Goal: Information Seeking & Learning: Learn about a topic

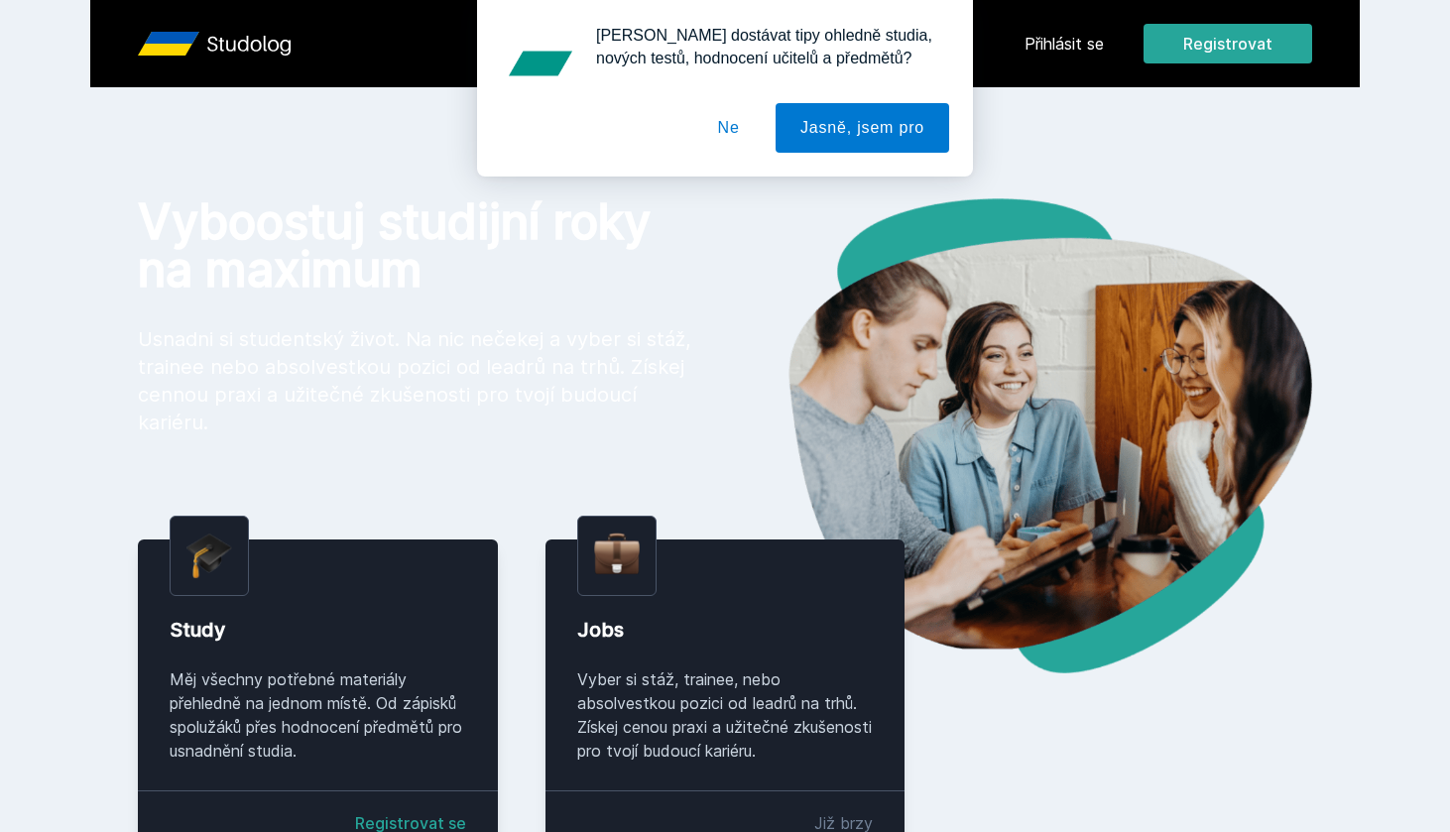
click at [1066, 56] on div "[PERSON_NAME] dostávat tipy ohledně studia, nových testů, hodnocení učitelů a p…" at bounding box center [725, 88] width 1450 height 177
click at [837, 128] on button "Jasně, jsem pro" at bounding box center [863, 128] width 174 height 50
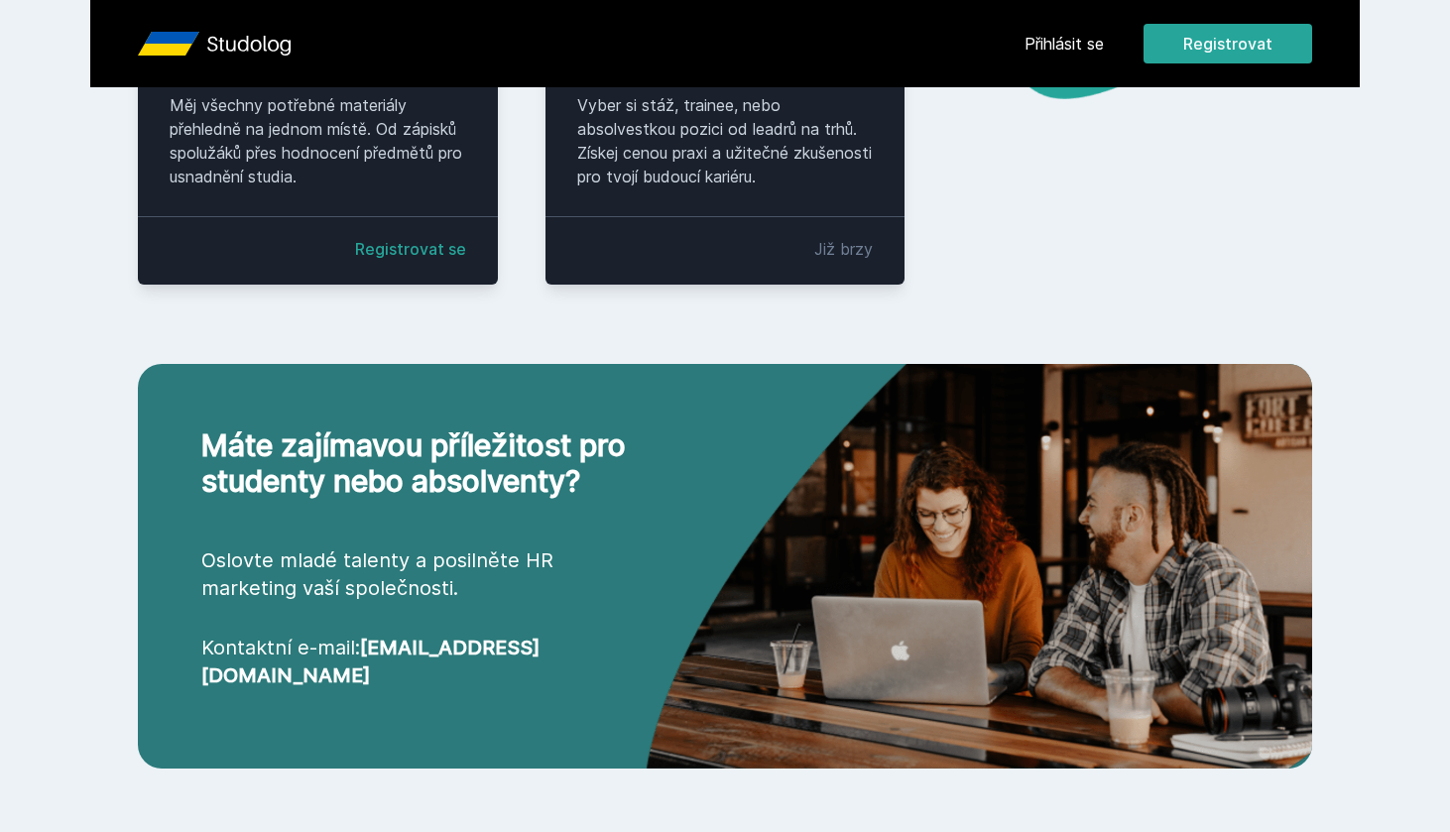
scroll to position [582, 0]
click at [1057, 32] on link "Přihlásit se" at bounding box center [1064, 44] width 79 height 24
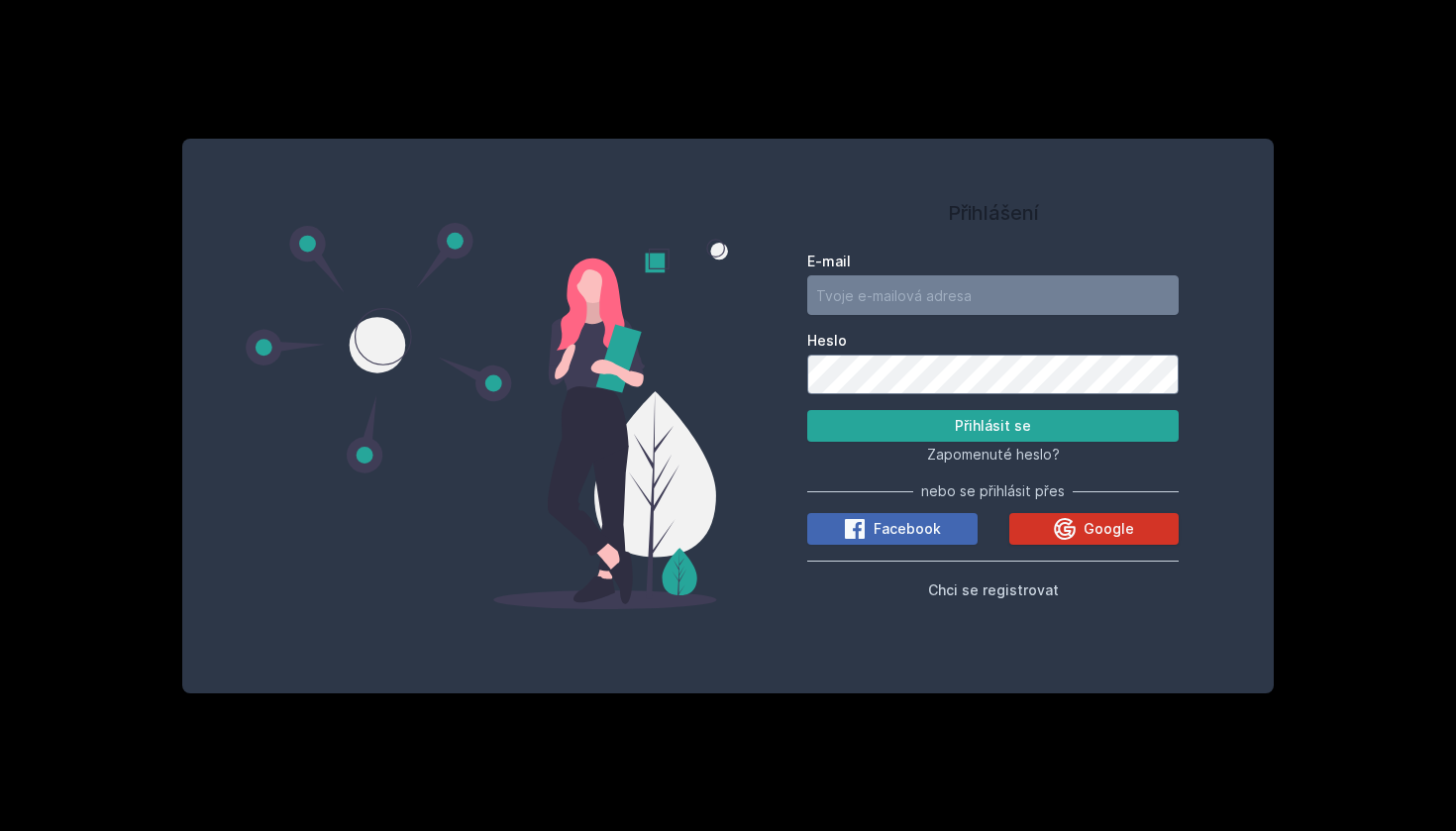
click at [1032, 543] on button "Google" at bounding box center [1094, 529] width 171 height 32
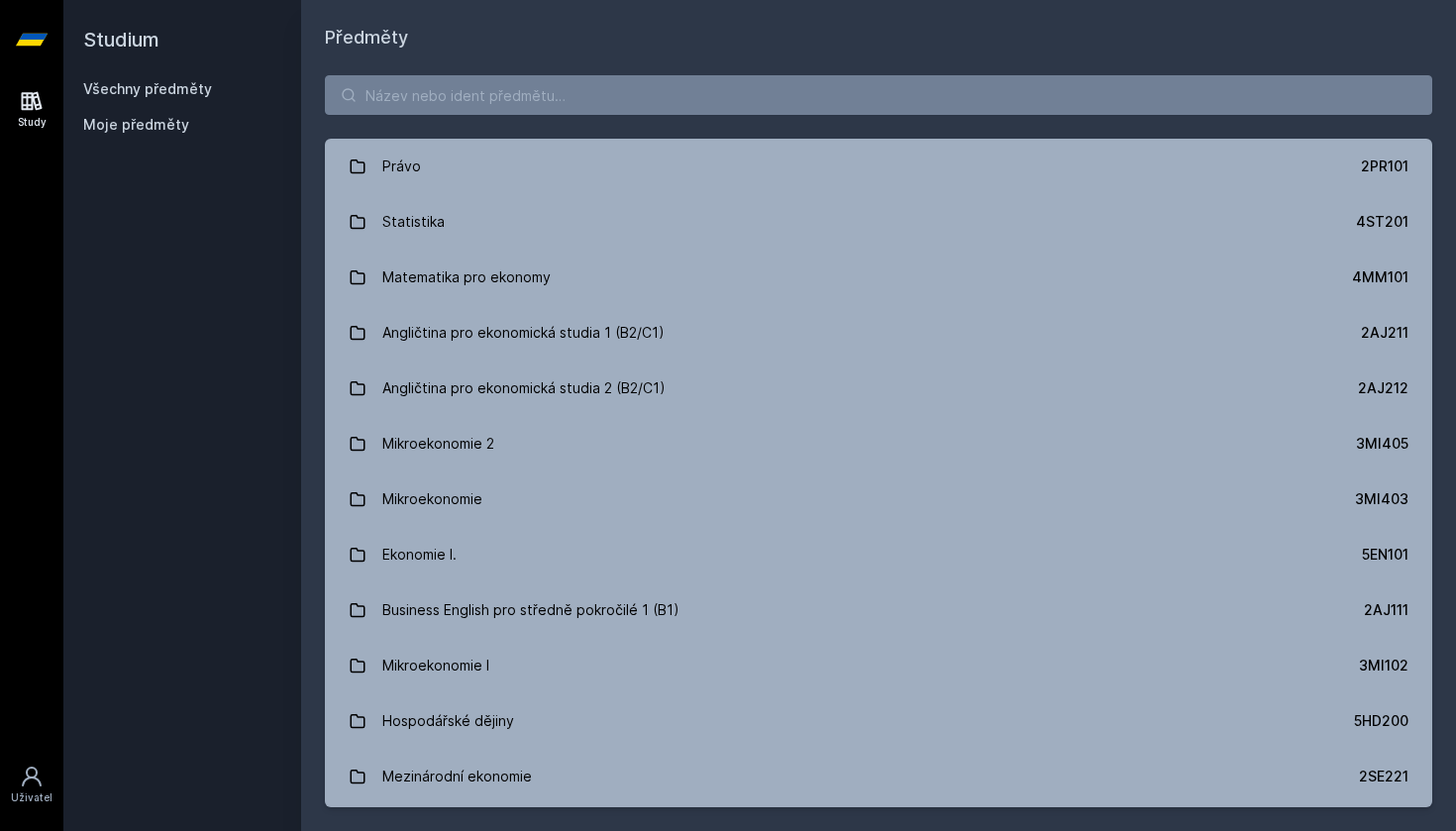
click at [153, 85] on link "Všechny předměty" at bounding box center [147, 88] width 129 height 17
click at [46, 137] on link "Study" at bounding box center [32, 109] width 56 height 61
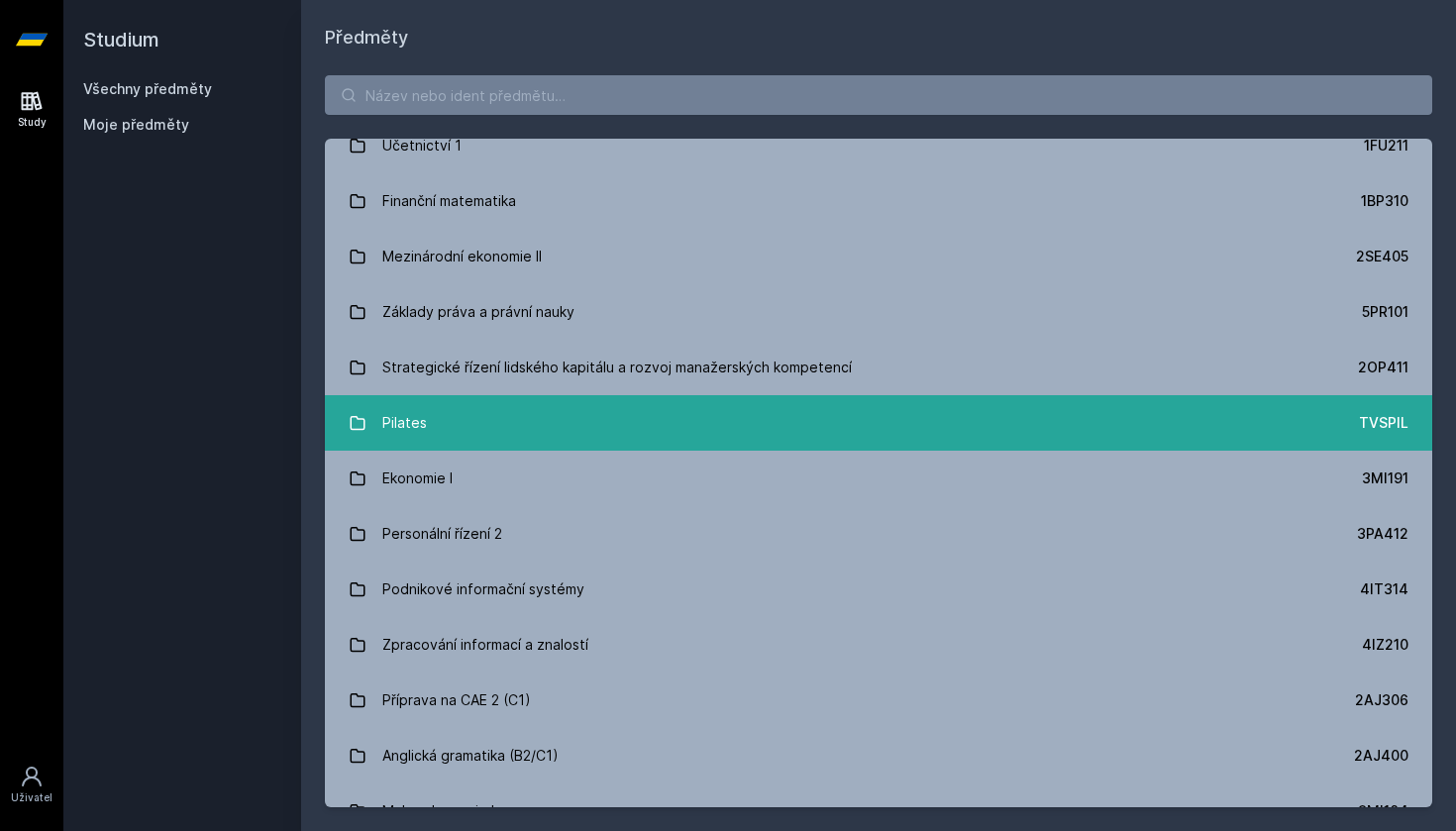
scroll to position [5182, 0]
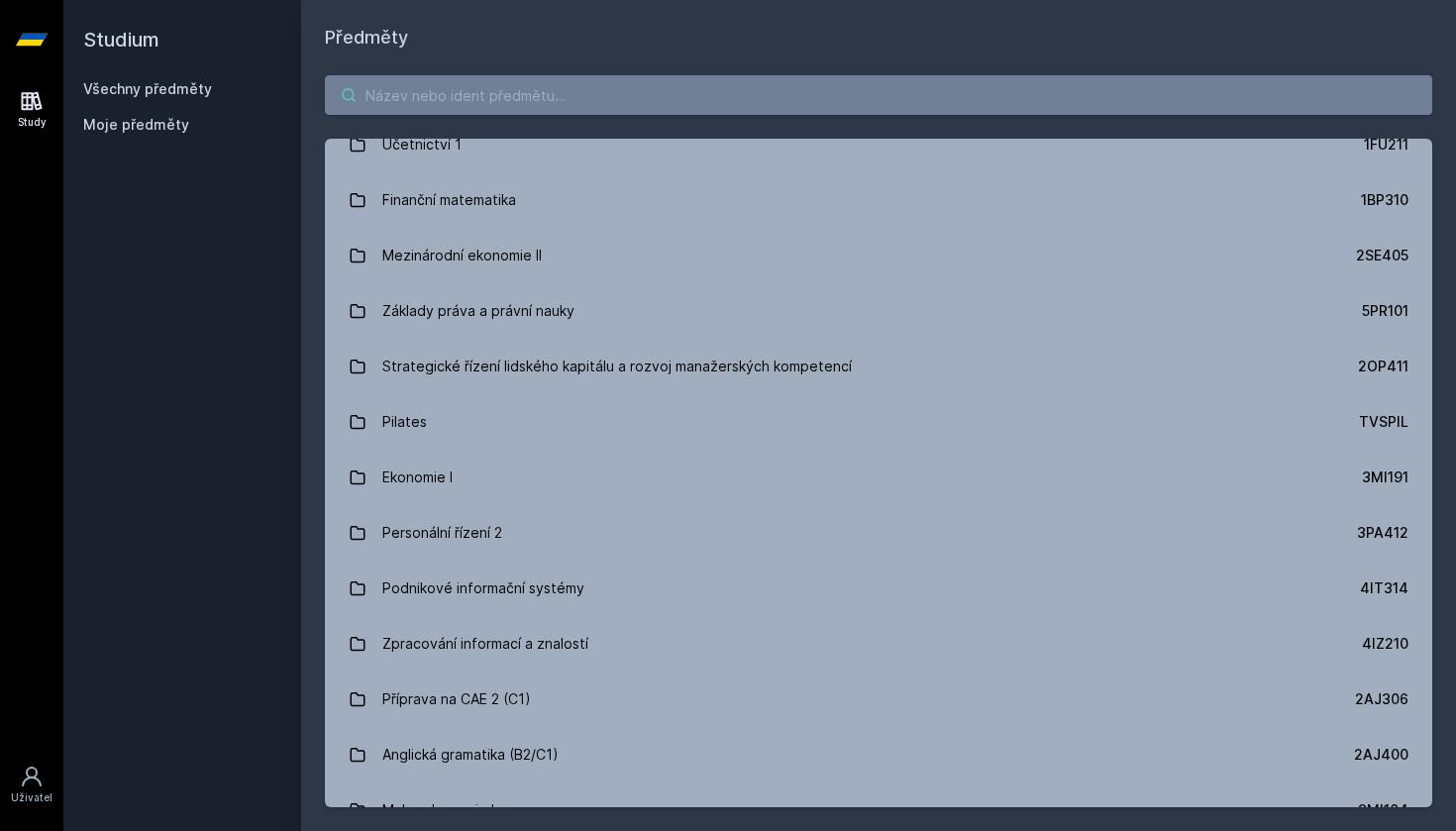
click at [640, 97] on input "search" at bounding box center [878, 95] width 1107 height 40
paste input "4ST430"
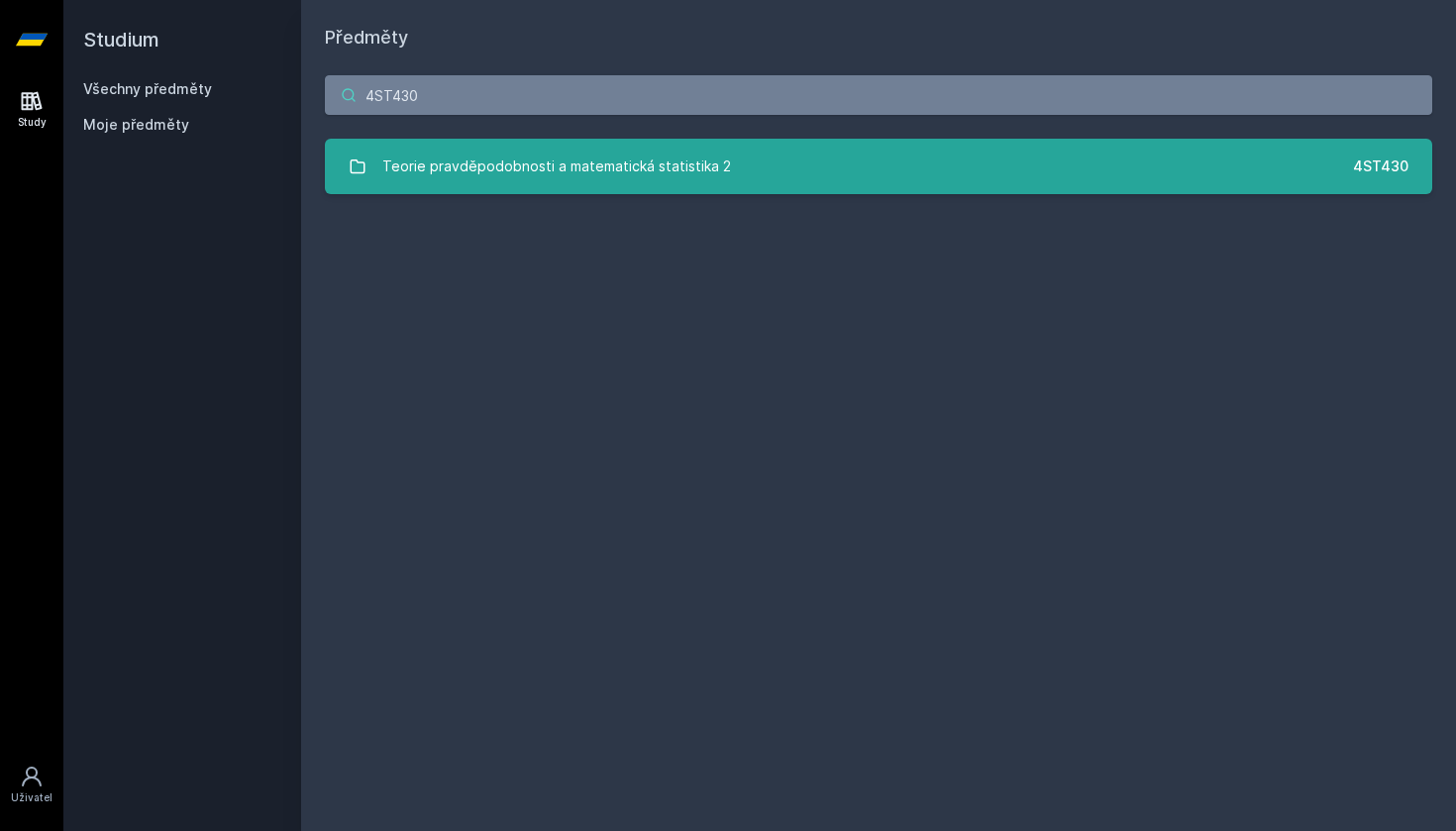
type input "4ST430"
click at [626, 154] on div "Teorie pravděpodobnosti a matematická statistika 2" at bounding box center [556, 167] width 349 height 40
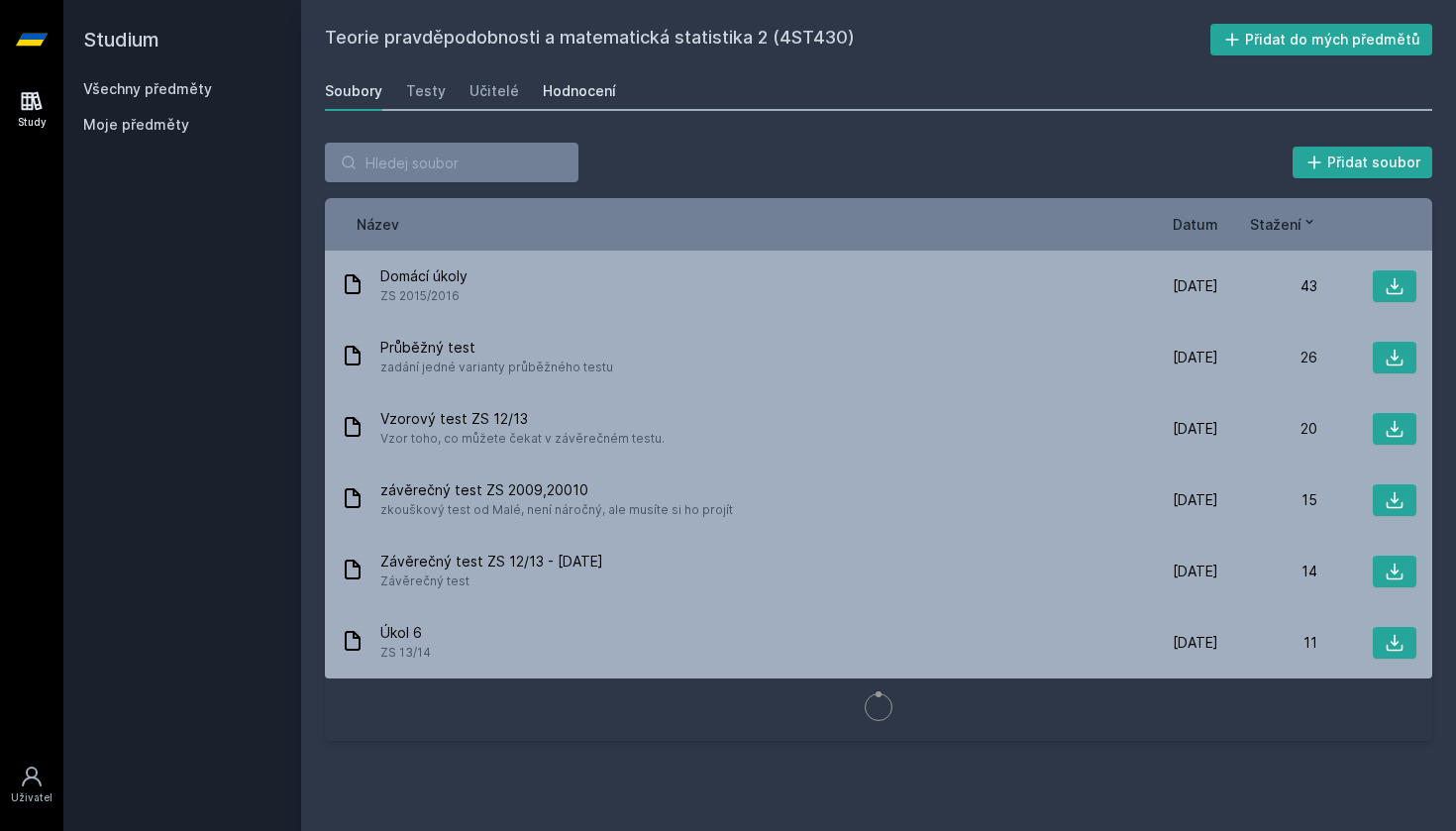
click at [586, 100] on div "Hodnocení" at bounding box center [579, 91] width 73 height 20
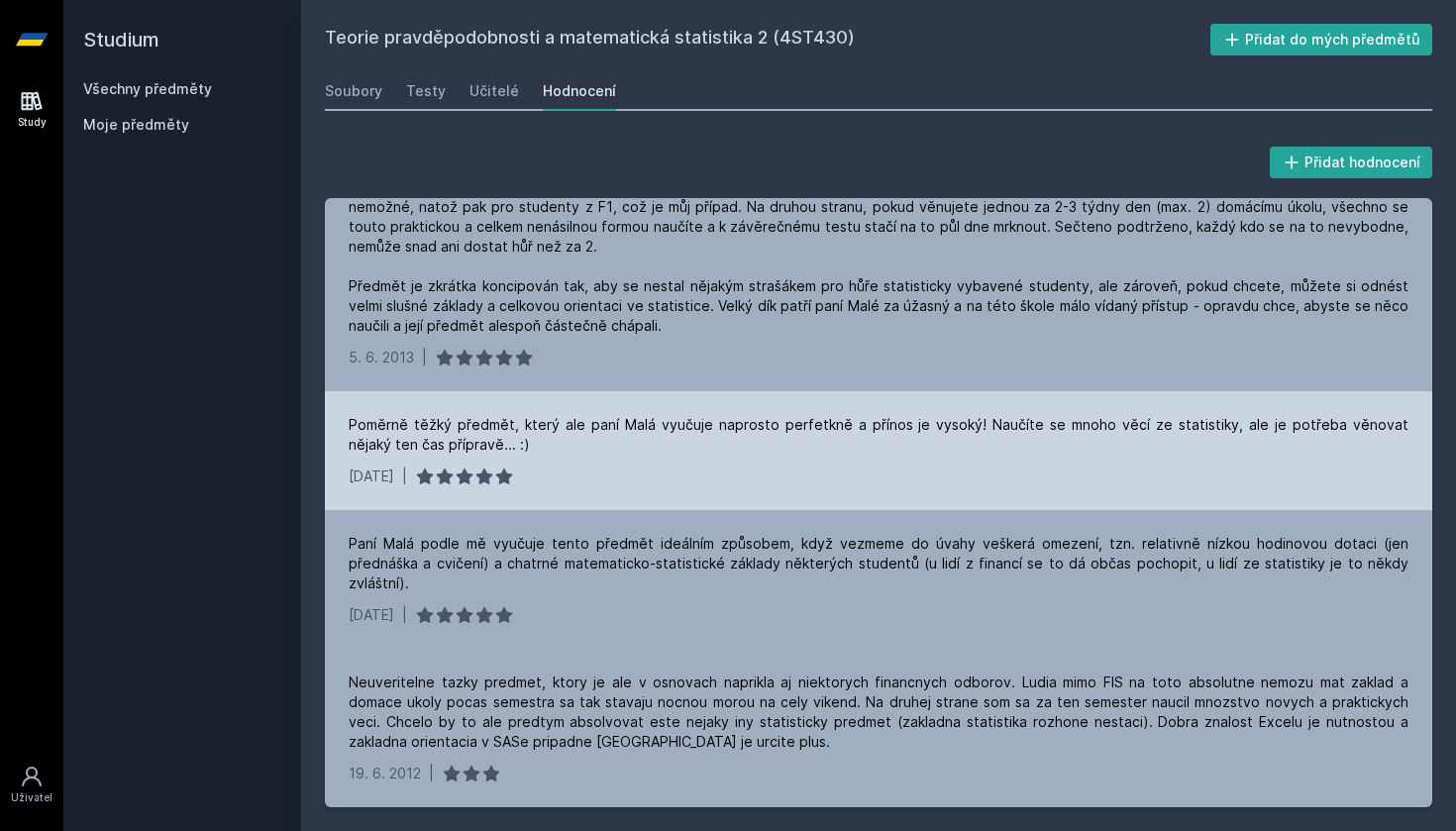
scroll to position [579, 0]
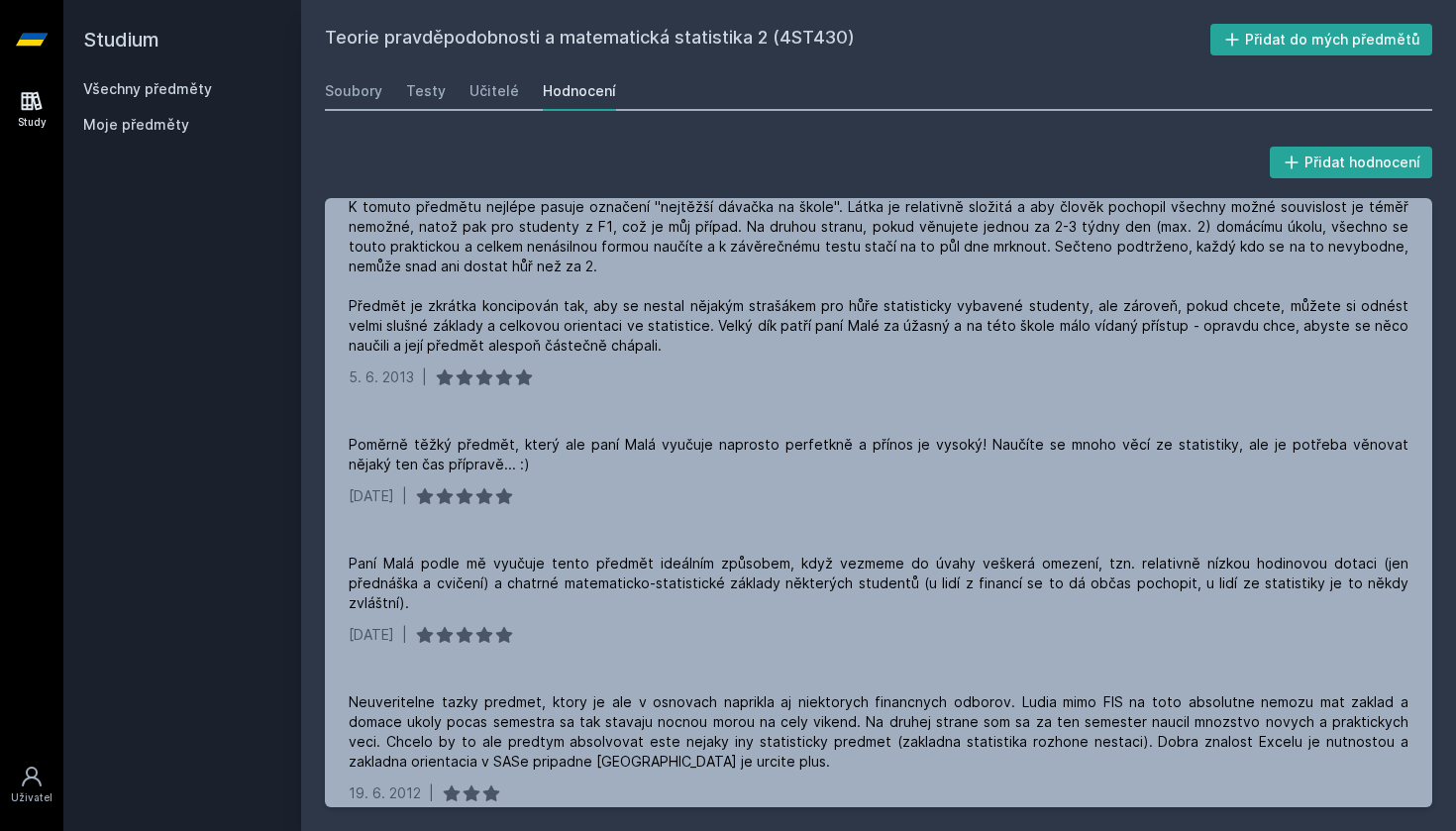
click at [156, 87] on link "Všechny předměty" at bounding box center [147, 88] width 129 height 17
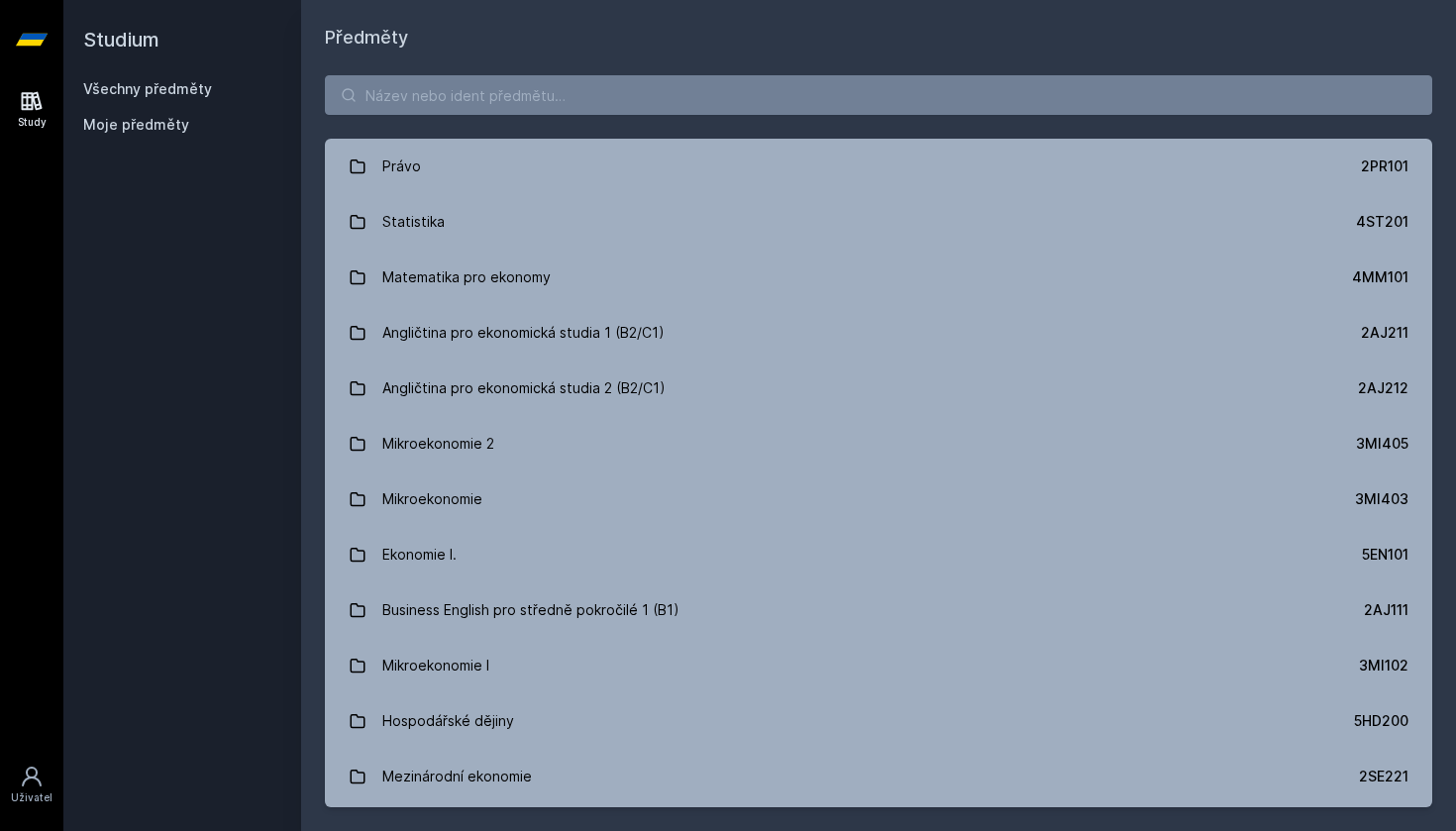
click at [527, 121] on div "Právo 2PR101 Statistika 4ST201 Matematika pro ekonomy 4MM101 Angličtina pro eko…" at bounding box center [879, 441] width 1155 height 780
click at [516, 101] on input "search" at bounding box center [878, 95] width 1107 height 40
paste input "1BP426"
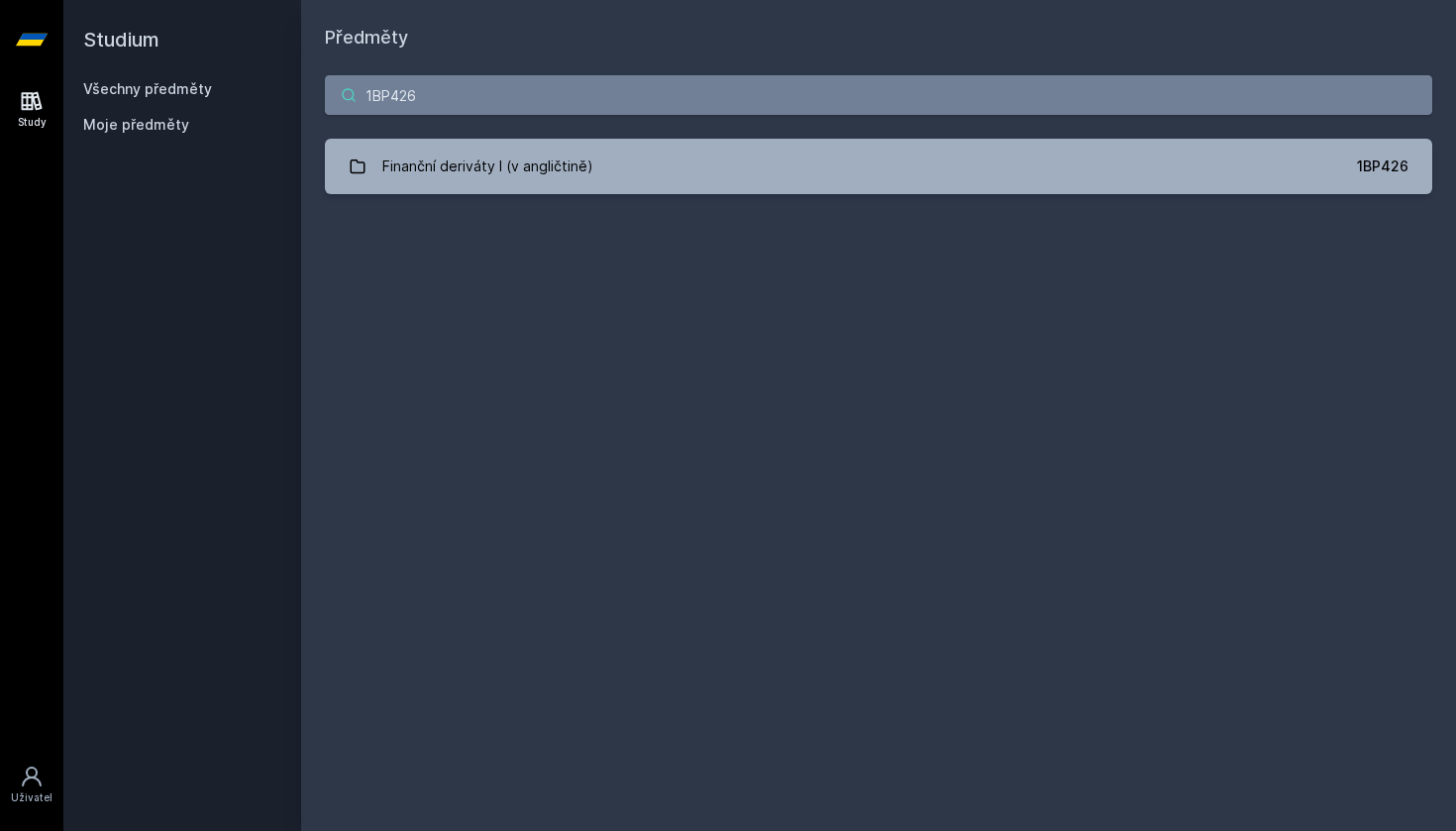
type input "1BP426"
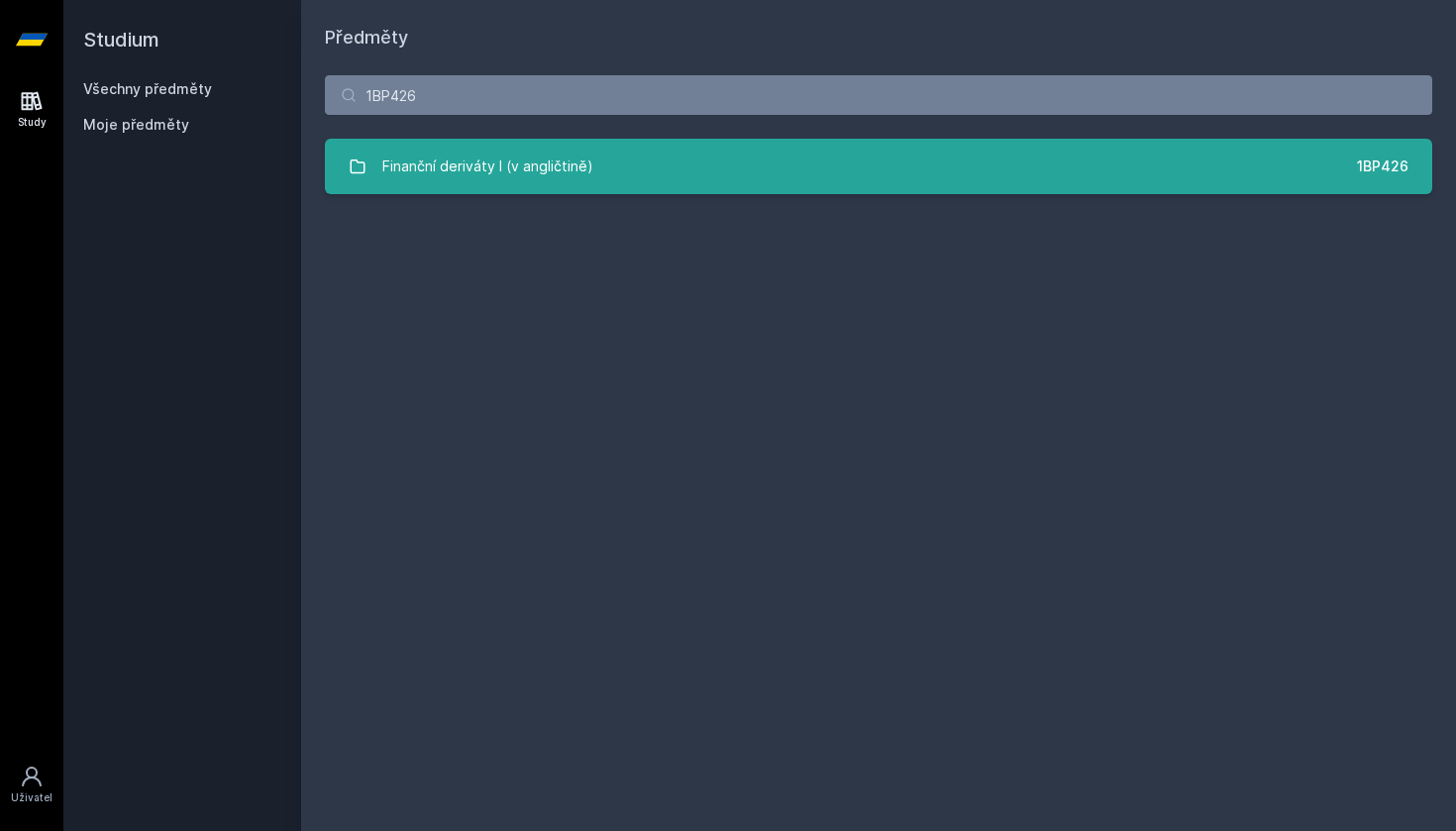
click at [521, 190] on link "Finanční deriváty I (v angličtině) 1BP426" at bounding box center [878, 167] width 1107 height 56
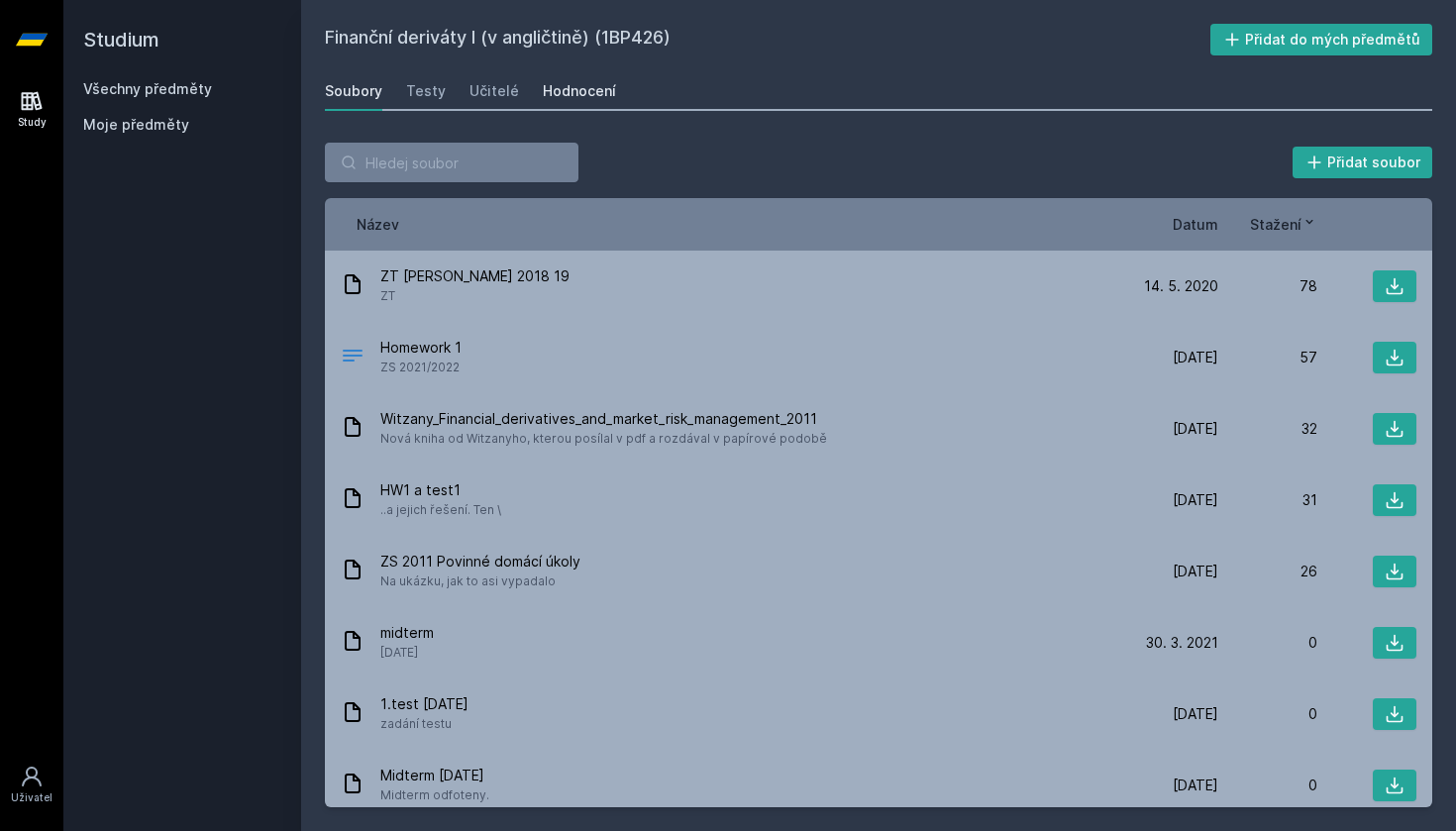
click at [594, 91] on div "Hodnocení" at bounding box center [579, 91] width 73 height 20
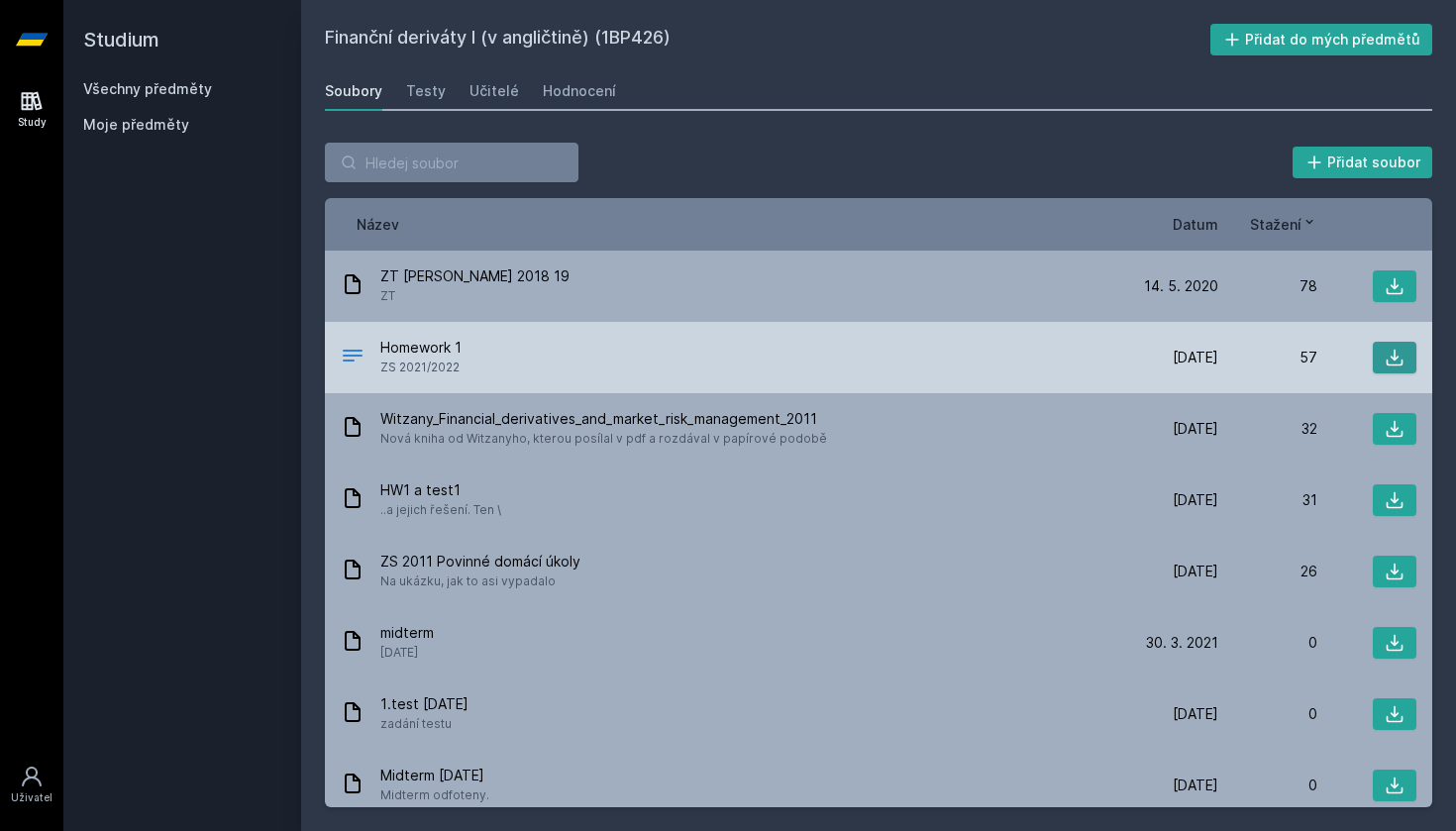
click at [1402, 363] on button at bounding box center [1395, 358] width 44 height 32
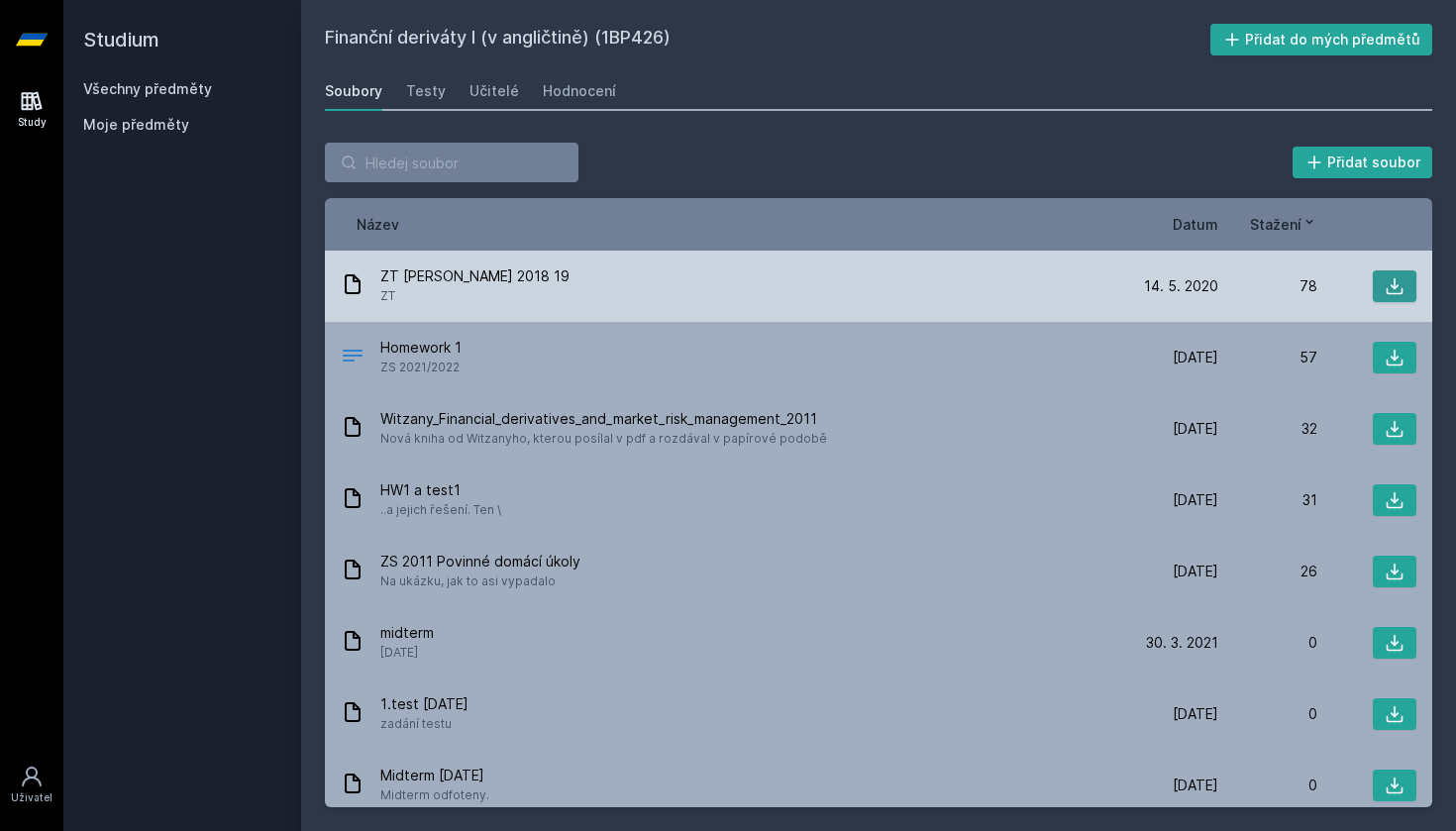
click at [1386, 292] on icon at bounding box center [1395, 287] width 20 height 20
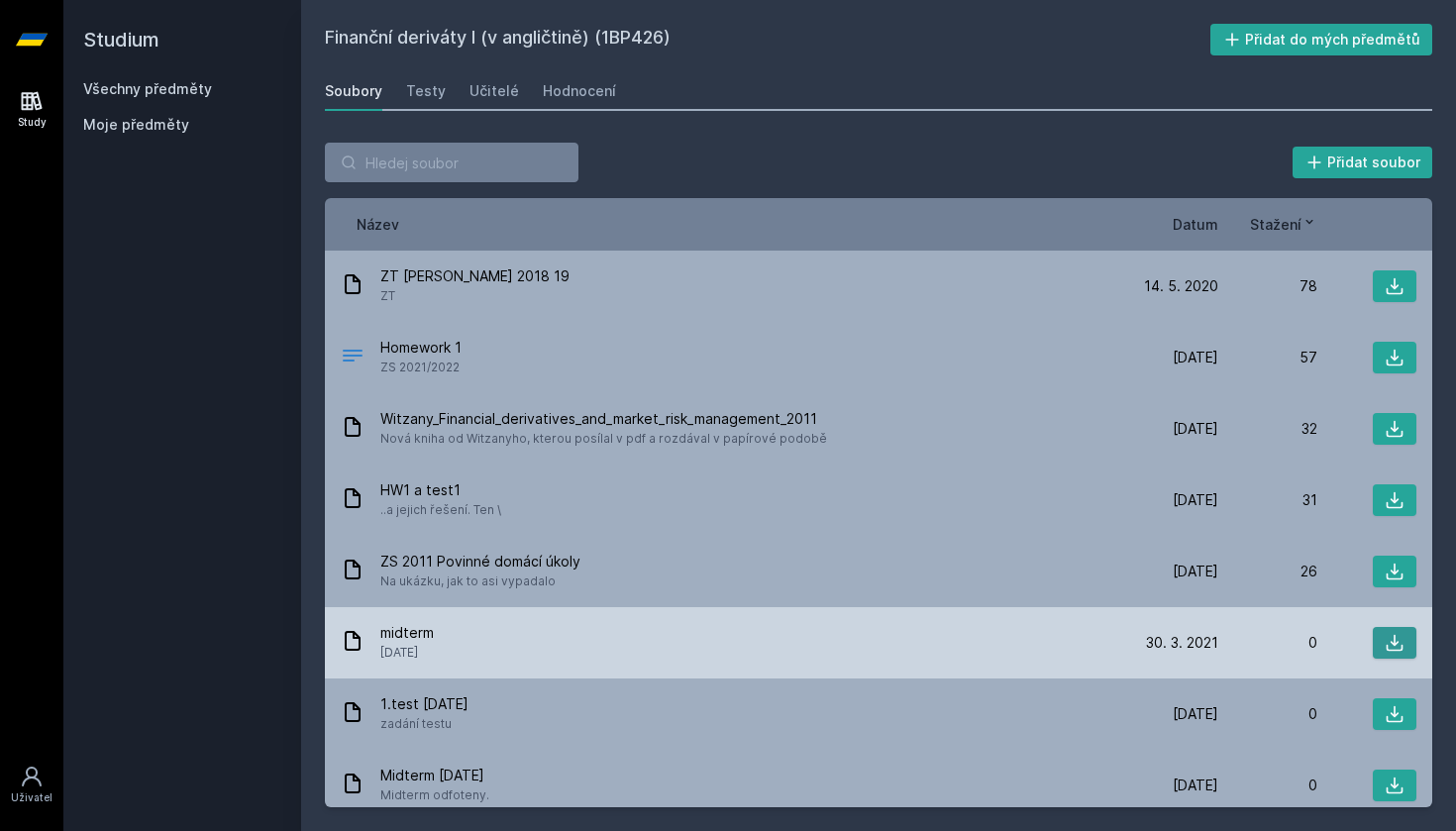
click at [1387, 635] on icon at bounding box center [1395, 643] width 17 height 17
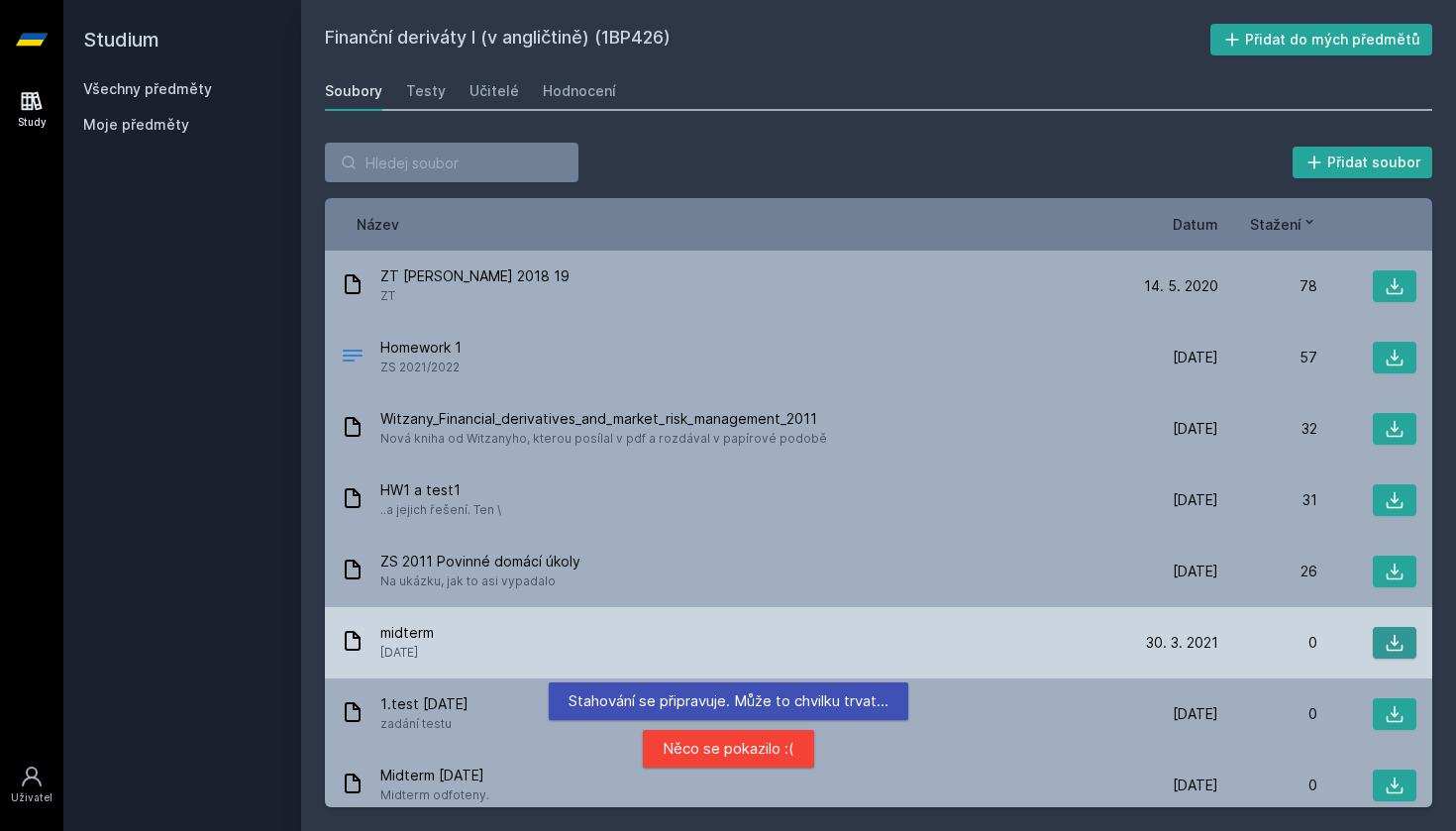
click at [1373, 644] on button at bounding box center [1395, 643] width 44 height 32
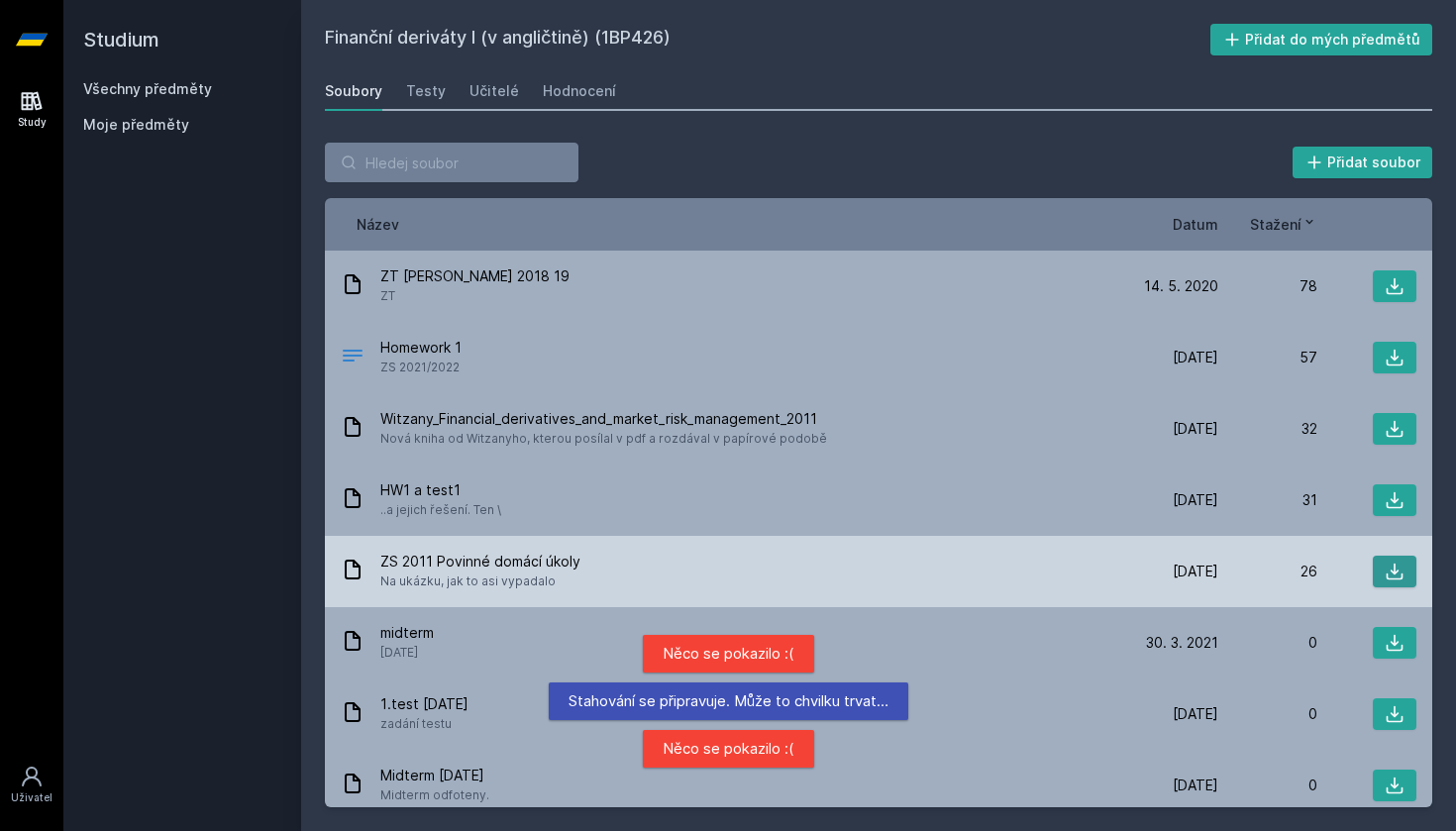
click at [1397, 562] on button at bounding box center [1395, 572] width 44 height 32
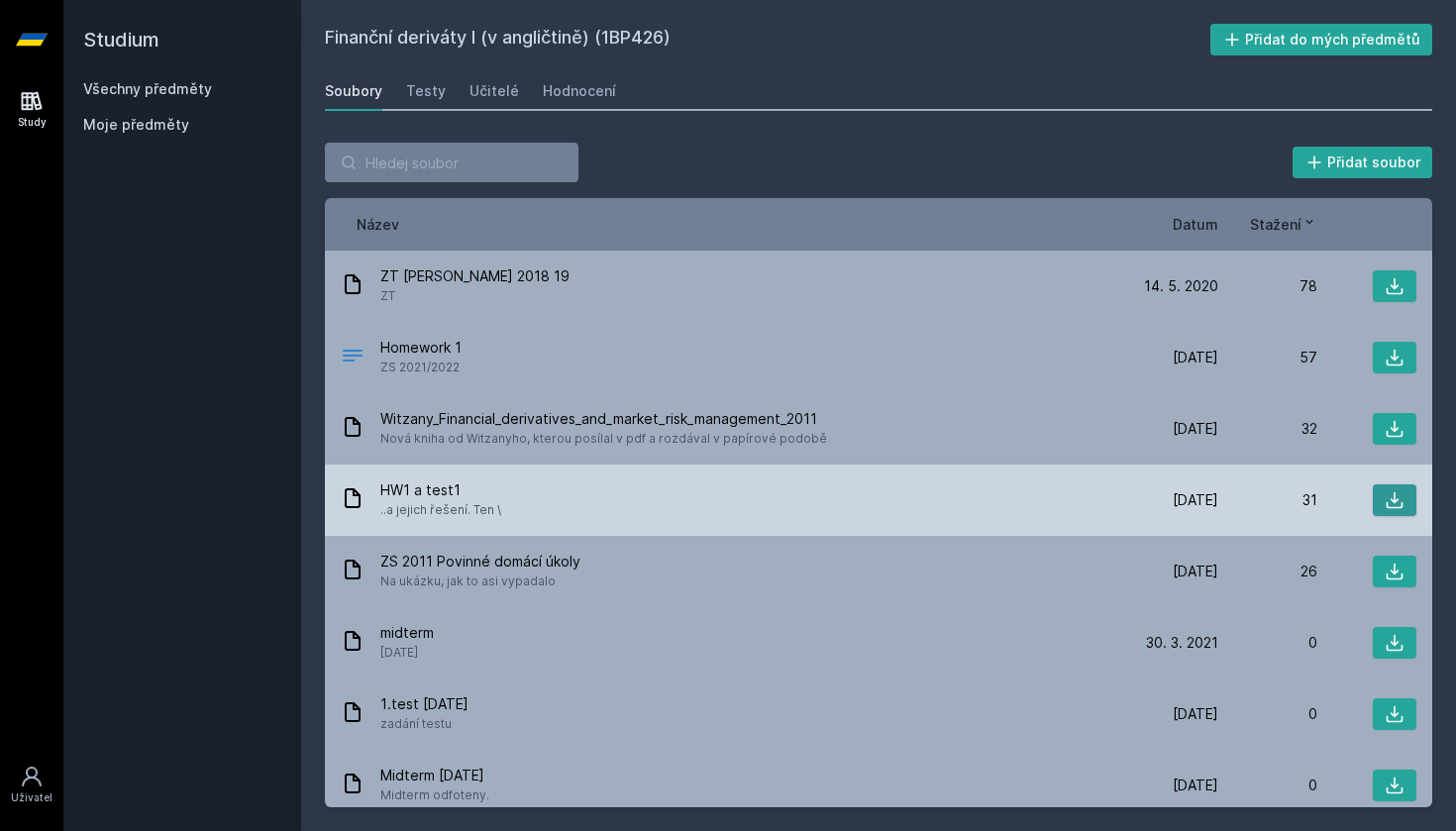
click at [1375, 495] on button at bounding box center [1395, 500] width 44 height 32
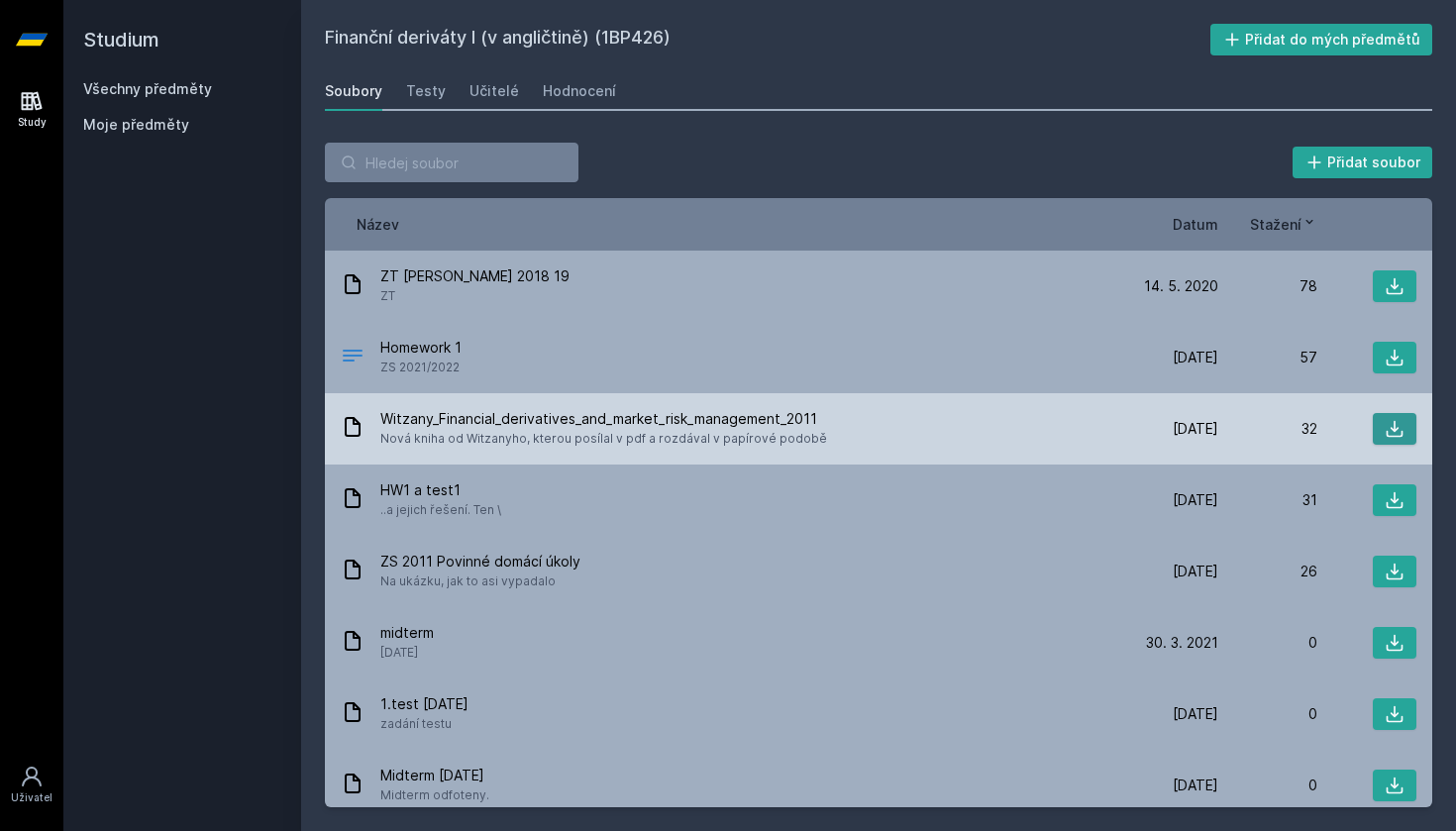
click at [1385, 426] on icon at bounding box center [1395, 429] width 20 height 20
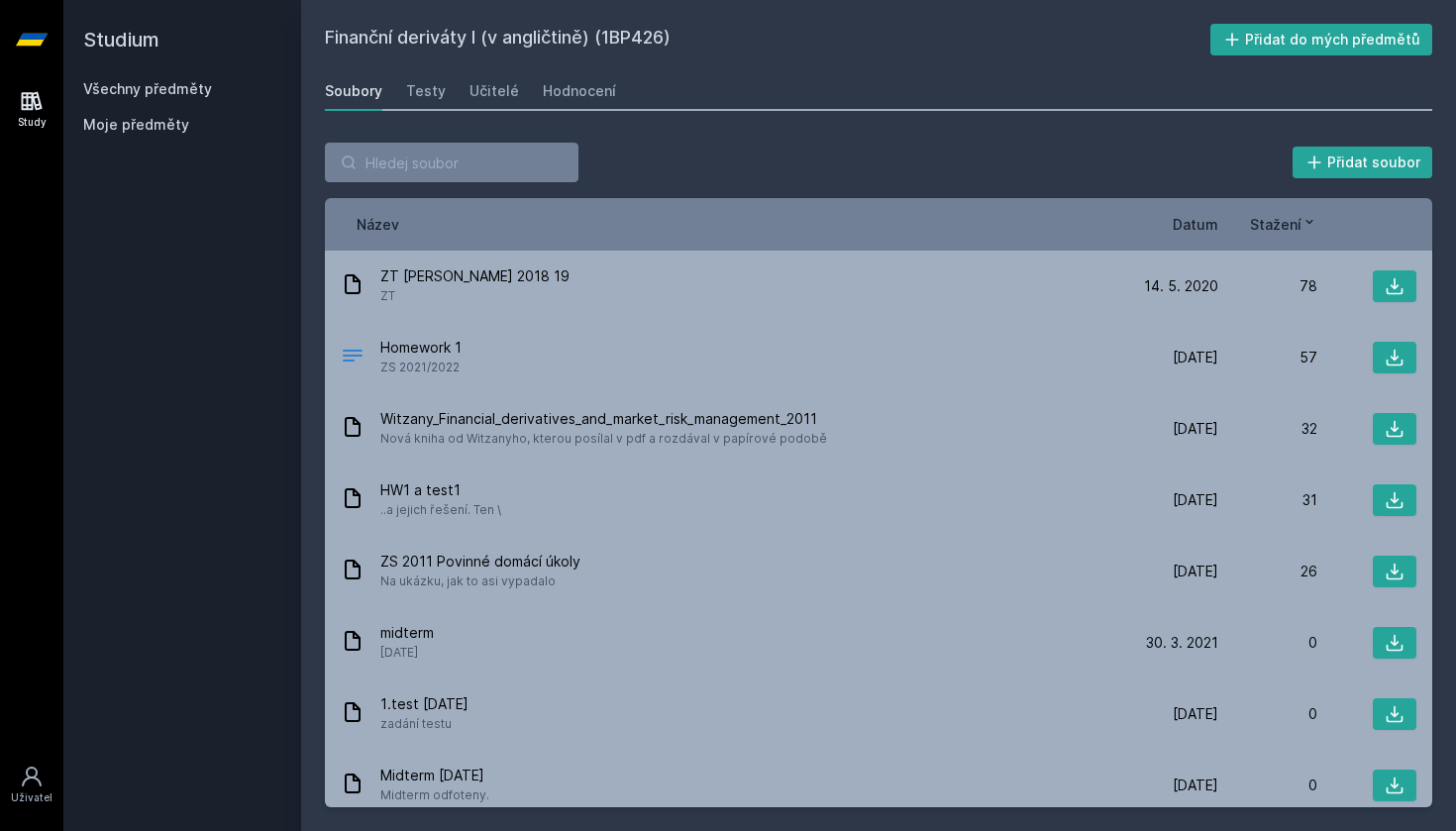
click at [650, 133] on div "Přidat soubor Řazení: Název Datum Stažení Název Datum Stažení ZT [PERSON_NAME] …" at bounding box center [879, 474] width 1155 height 712
click at [413, 158] on input "search" at bounding box center [451, 163] width 254 height 40
paste input "4EK416"
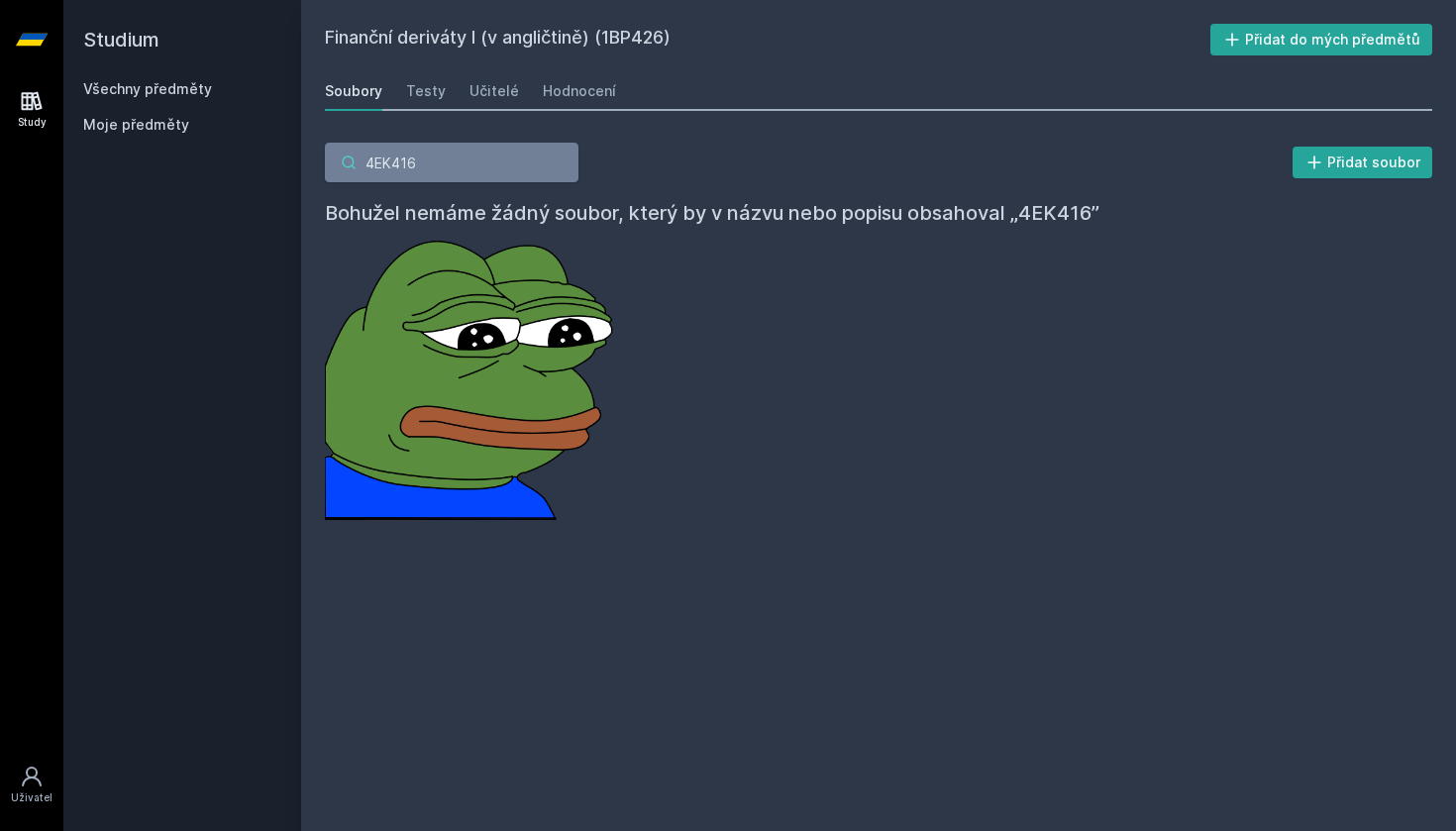
type input "4EK416"
click at [139, 76] on h2 "Studium" at bounding box center [182, 39] width 198 height 79
click at [141, 84] on link "Všechny předměty" at bounding box center [147, 88] width 129 height 17
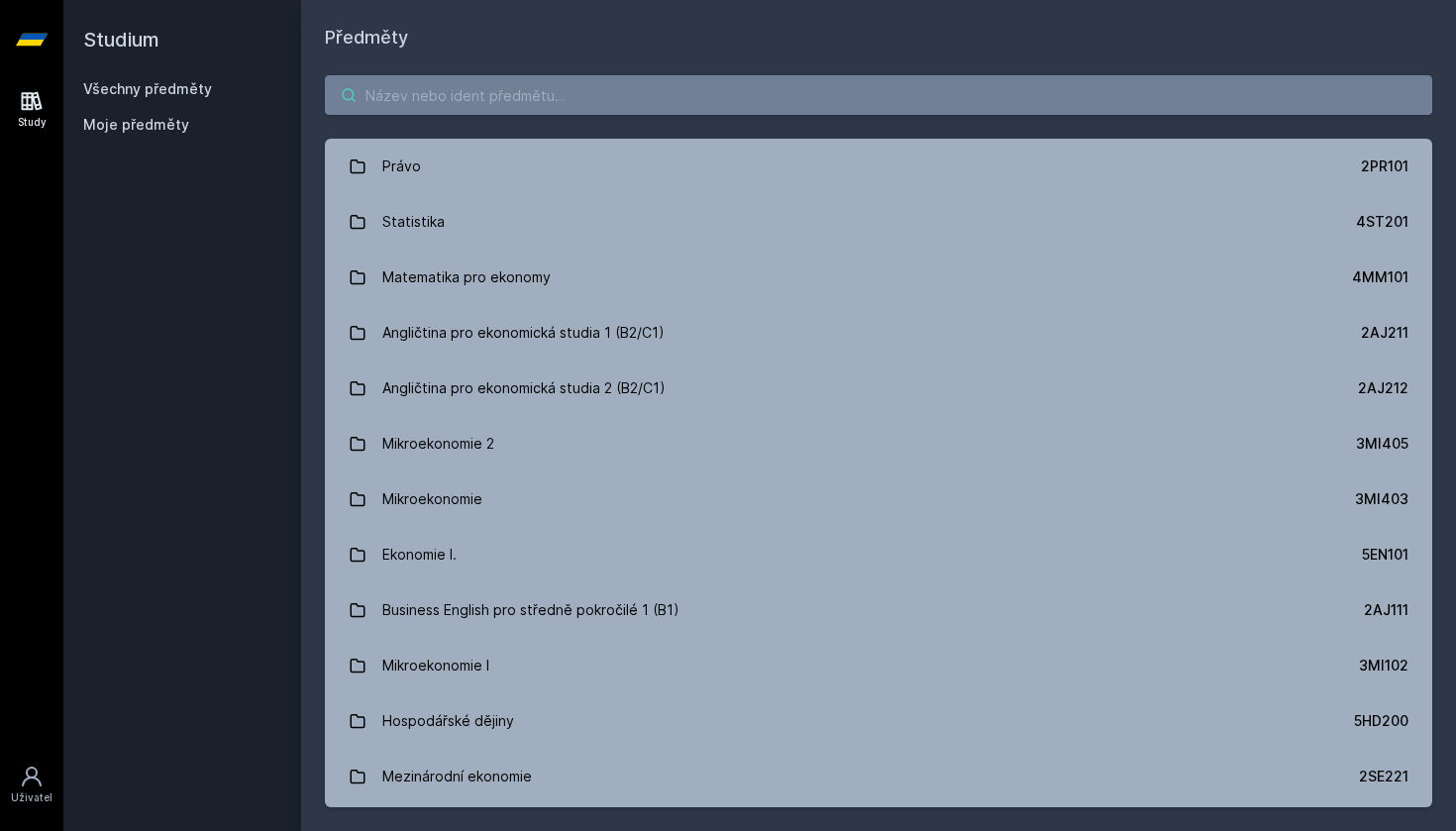
click at [494, 104] on input "search" at bounding box center [878, 95] width 1107 height 40
paste input "4EK416"
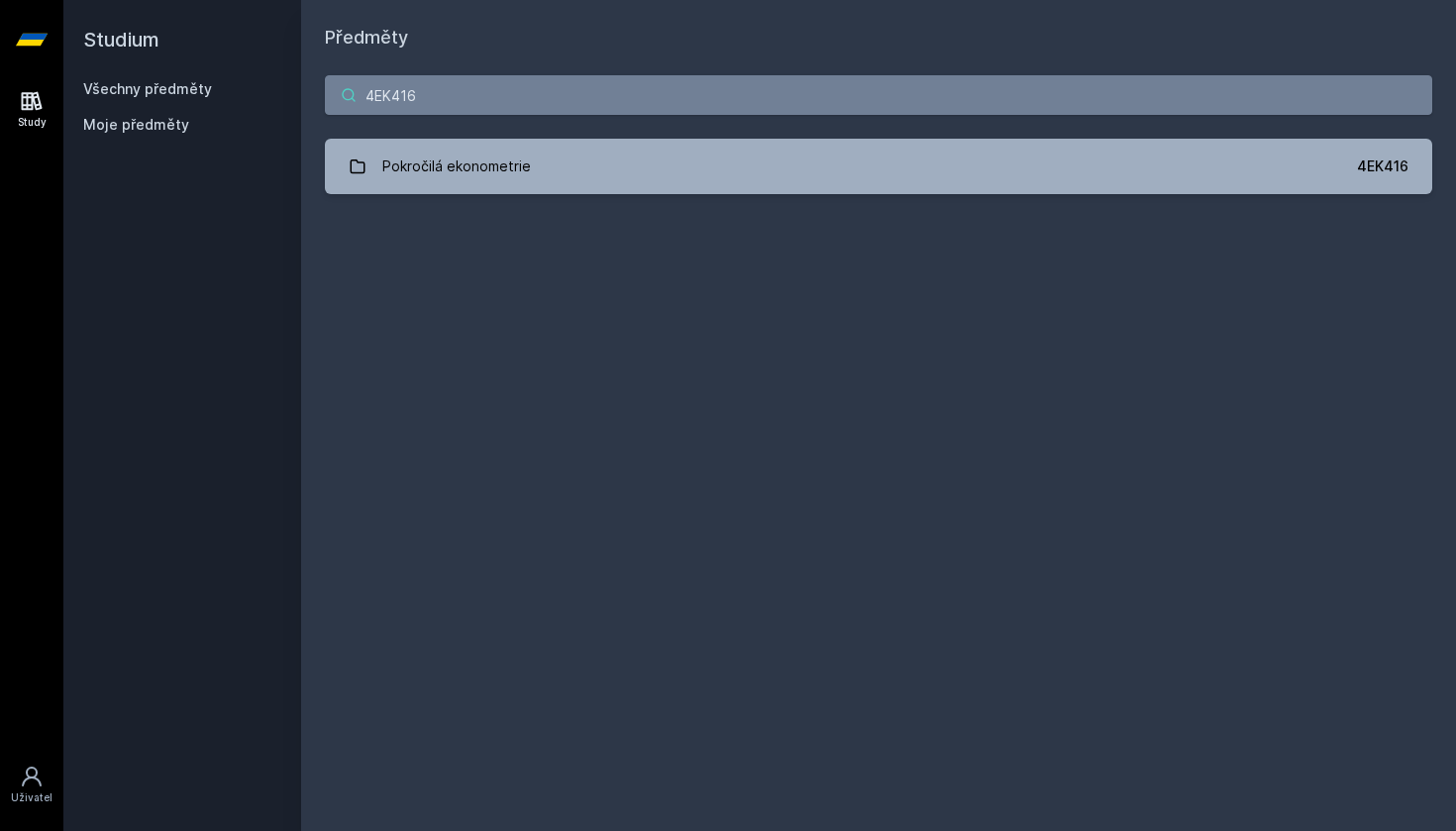
type input "4EK416"
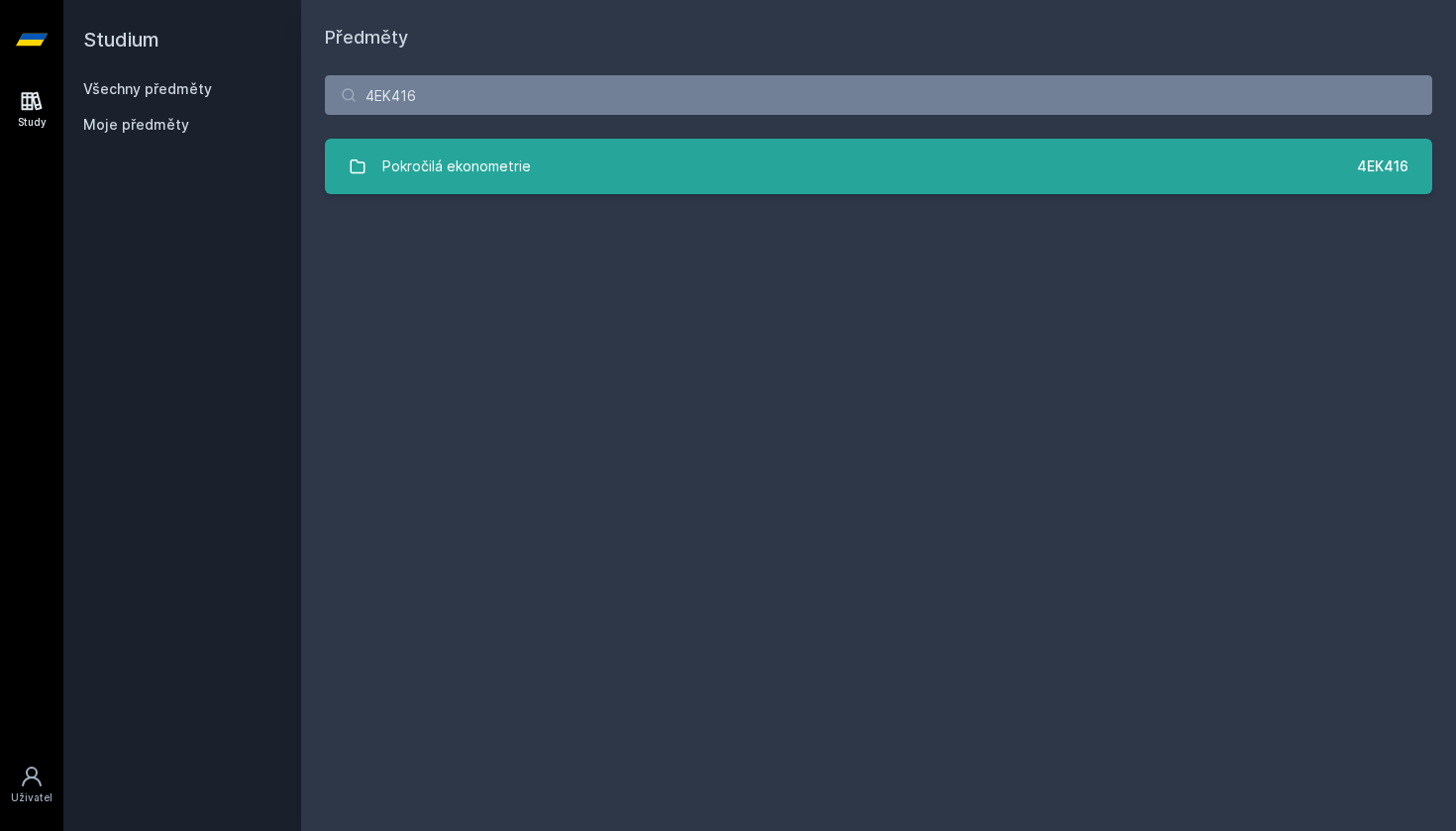
click at [555, 165] on link "Pokročilá ekonometrie 4EK416" at bounding box center [878, 167] width 1107 height 56
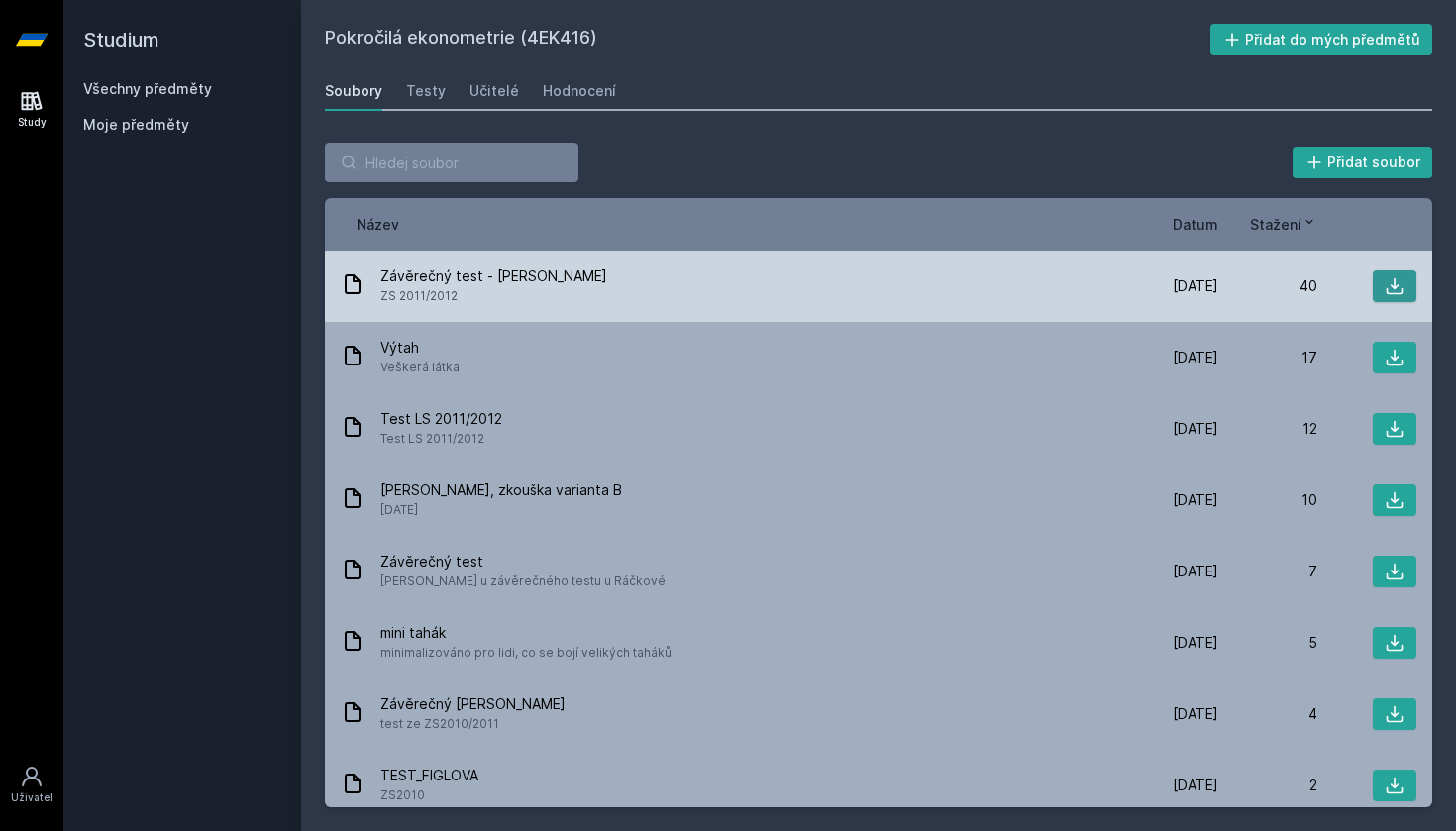
click at [1394, 295] on icon at bounding box center [1395, 287] width 17 height 17
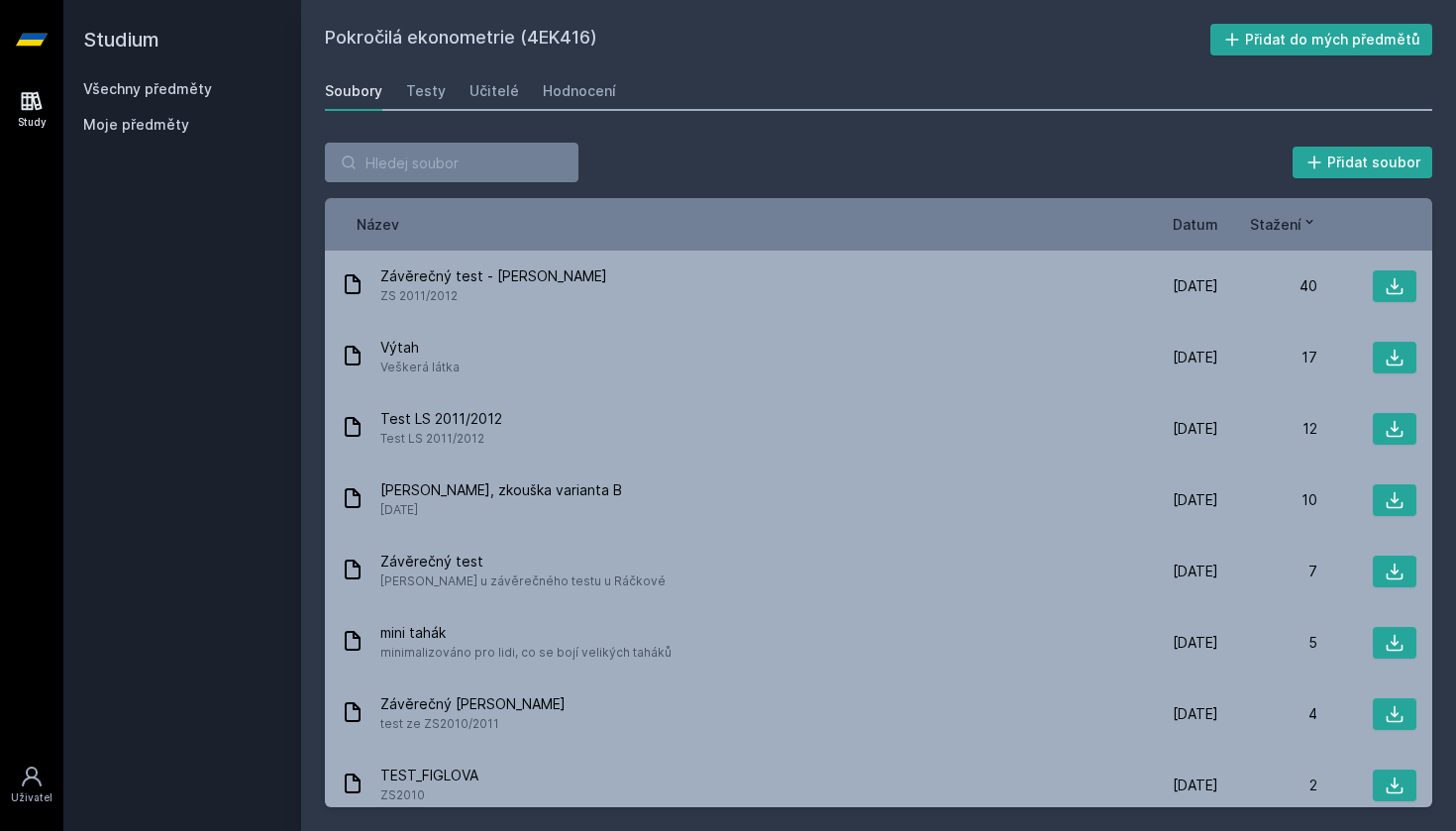
click at [762, 170] on div "Přidat soubor" at bounding box center [878, 163] width 1107 height 40
click at [563, 100] on div "Hodnocení" at bounding box center [579, 91] width 73 height 20
